Goal: Find specific page/section: Find specific page/section

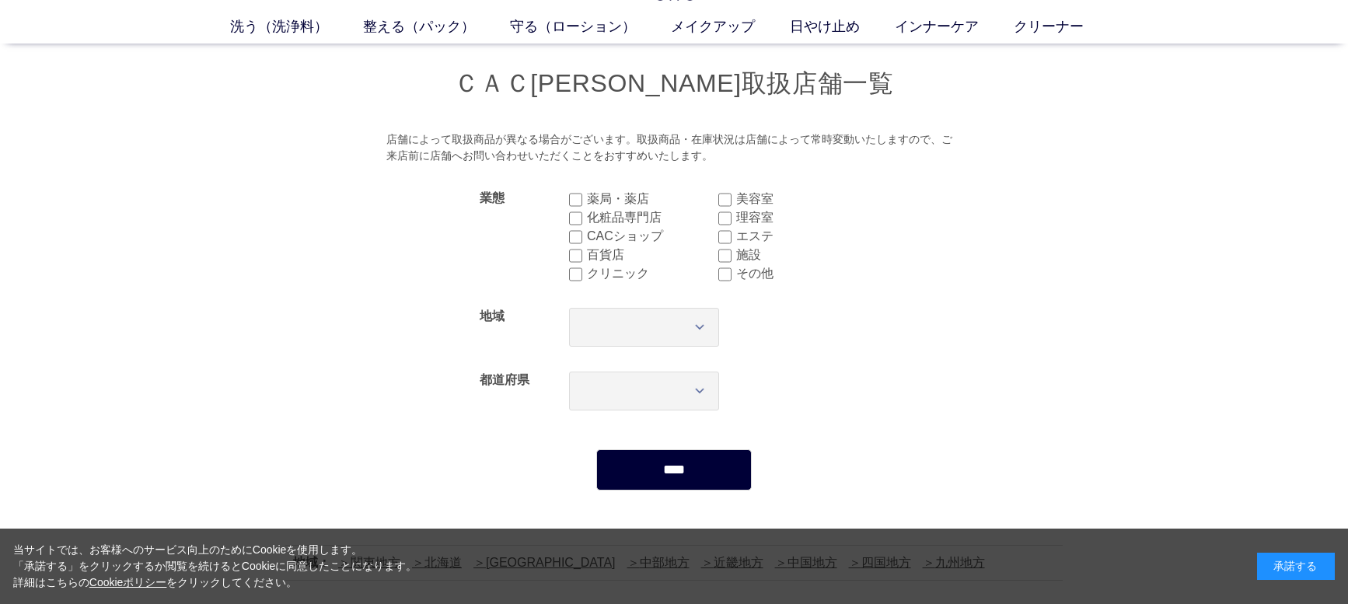
scroll to position [78, 0]
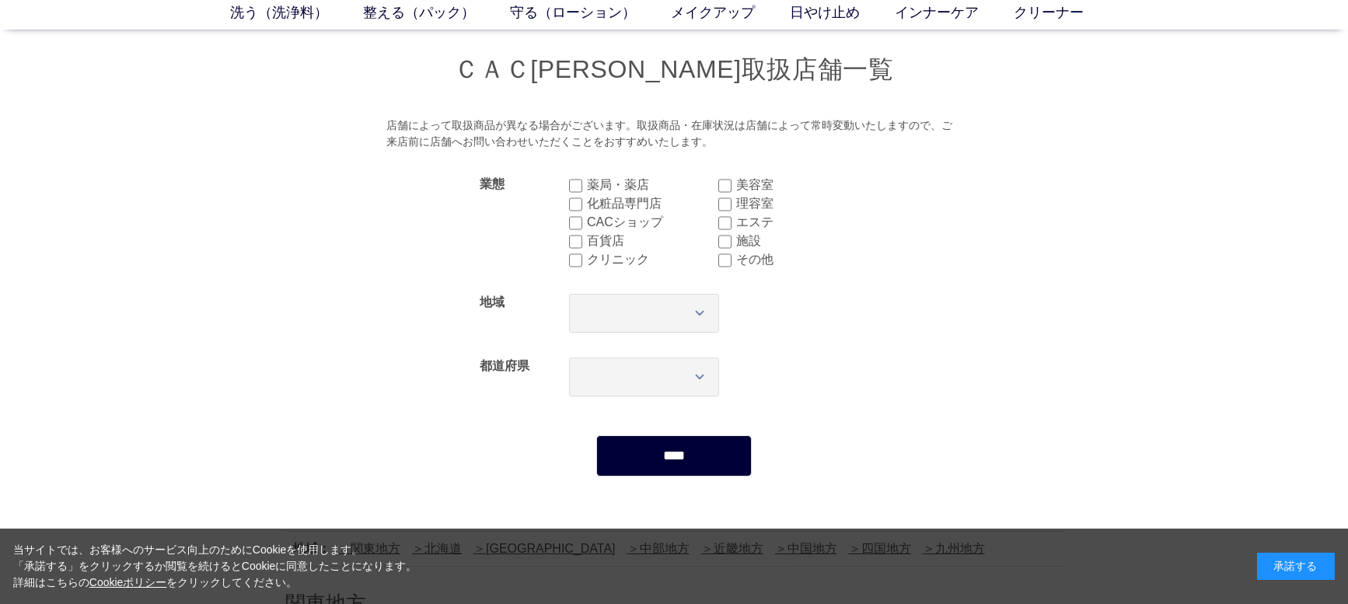
click at [725, 452] on input "****" at bounding box center [673, 455] width 155 height 41
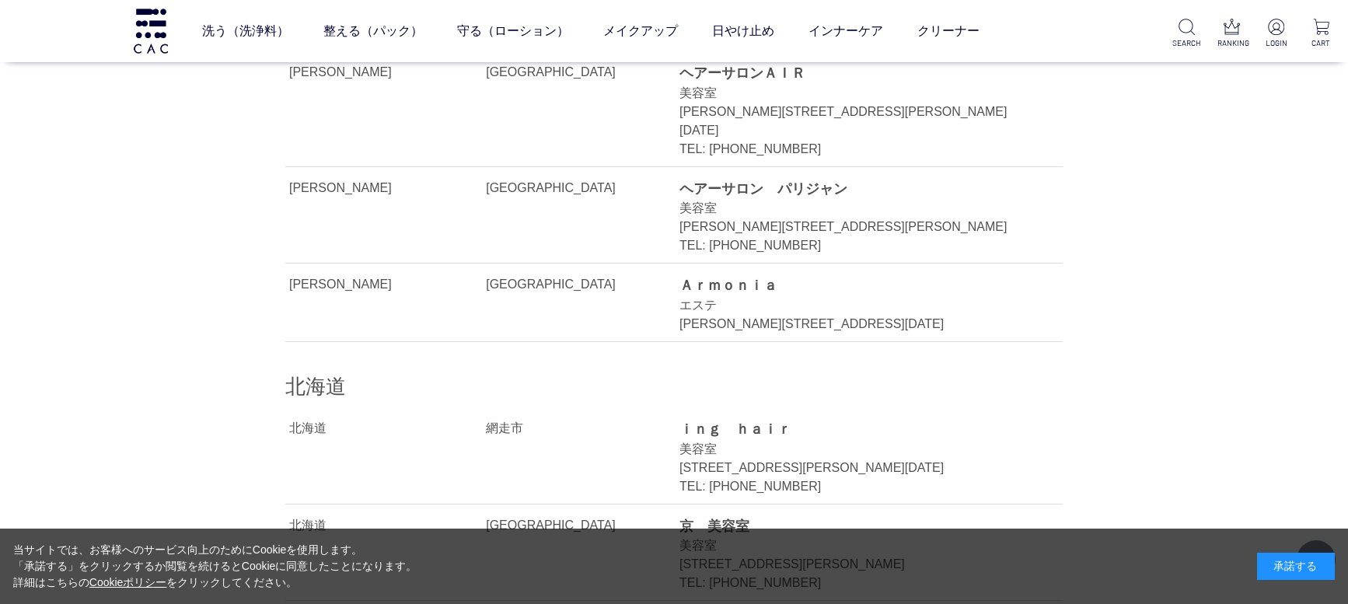
scroll to position [3654, 0]
